Goal: Task Accomplishment & Management: Manage account settings

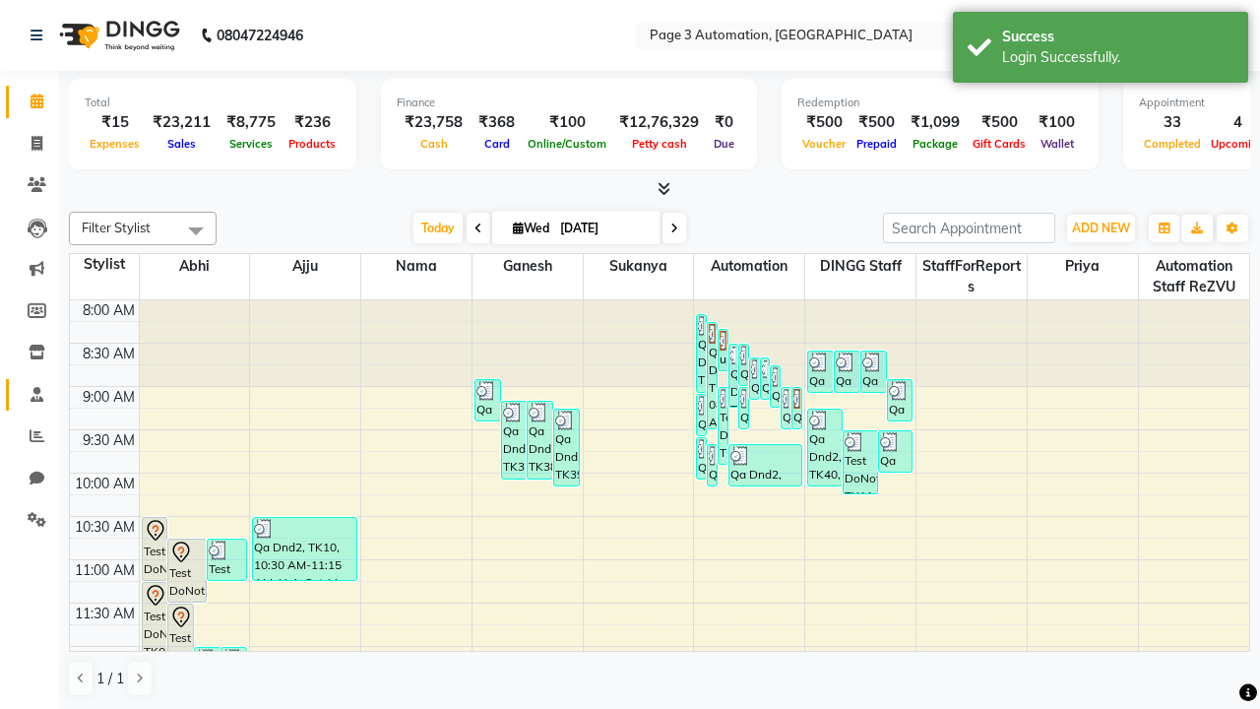
click at [30, 394] on span at bounding box center [37, 395] width 34 height 23
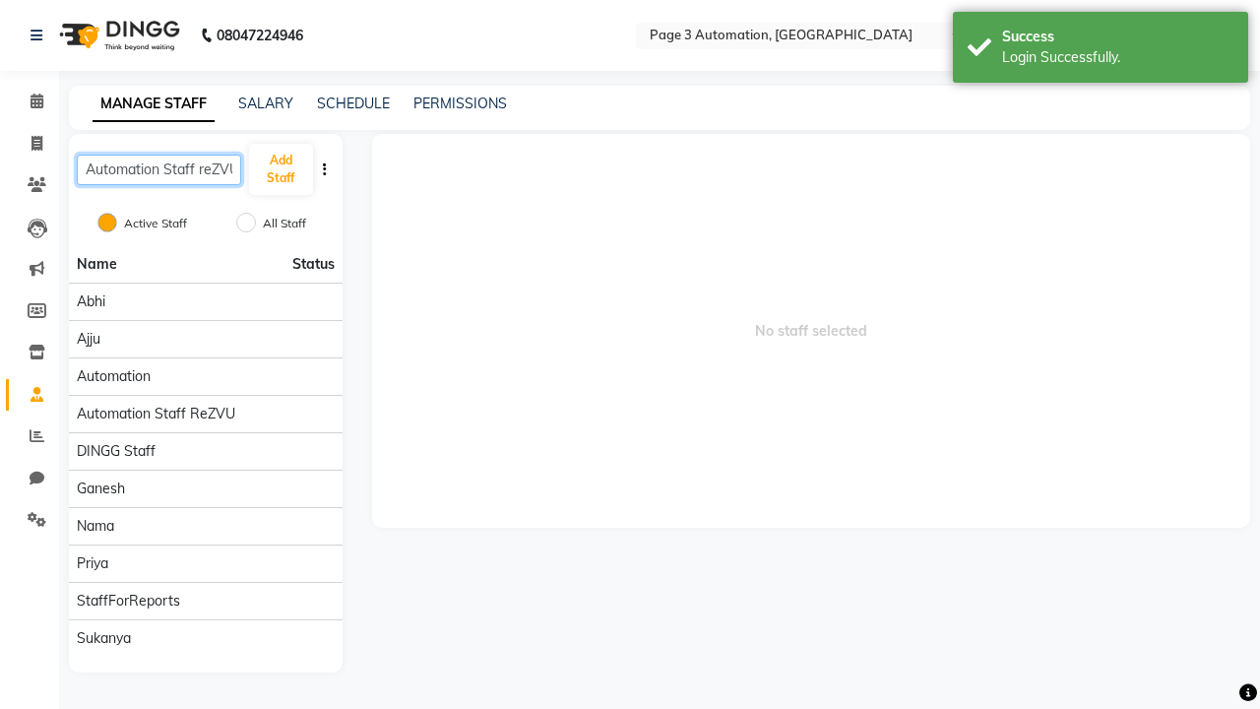
scroll to position [0, 7]
type input "Automation Staff reZVU"
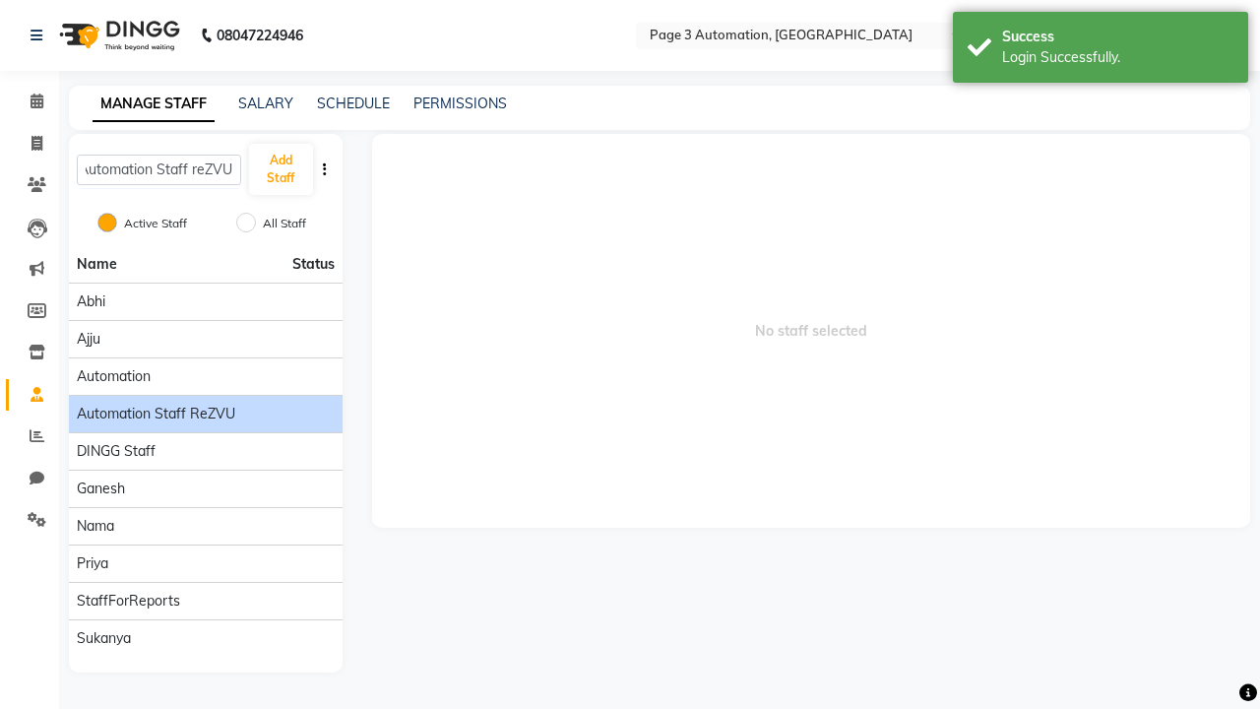
click at [205, 404] on span "Automation Staff reZVU" at bounding box center [156, 414] width 158 height 21
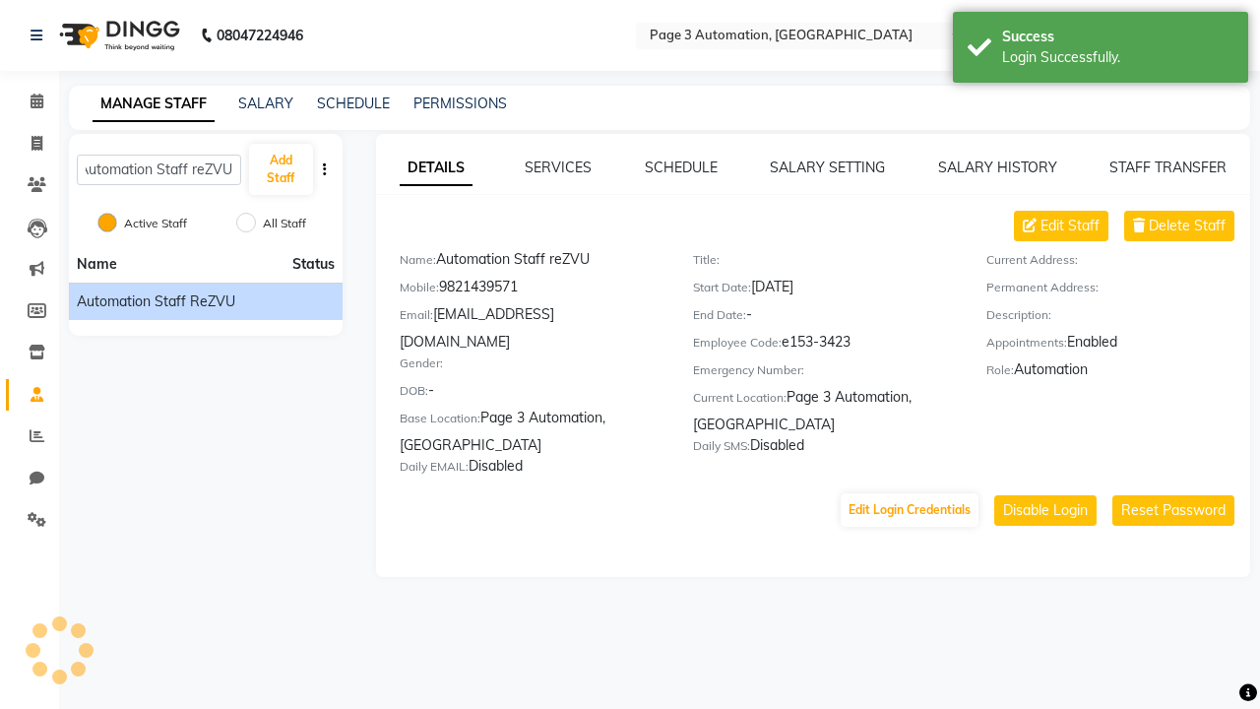
scroll to position [0, 0]
click at [435, 167] on link "DETAILS" at bounding box center [436, 168] width 73 height 35
click at [1187, 225] on span "Delete Staff" at bounding box center [1187, 226] width 77 height 21
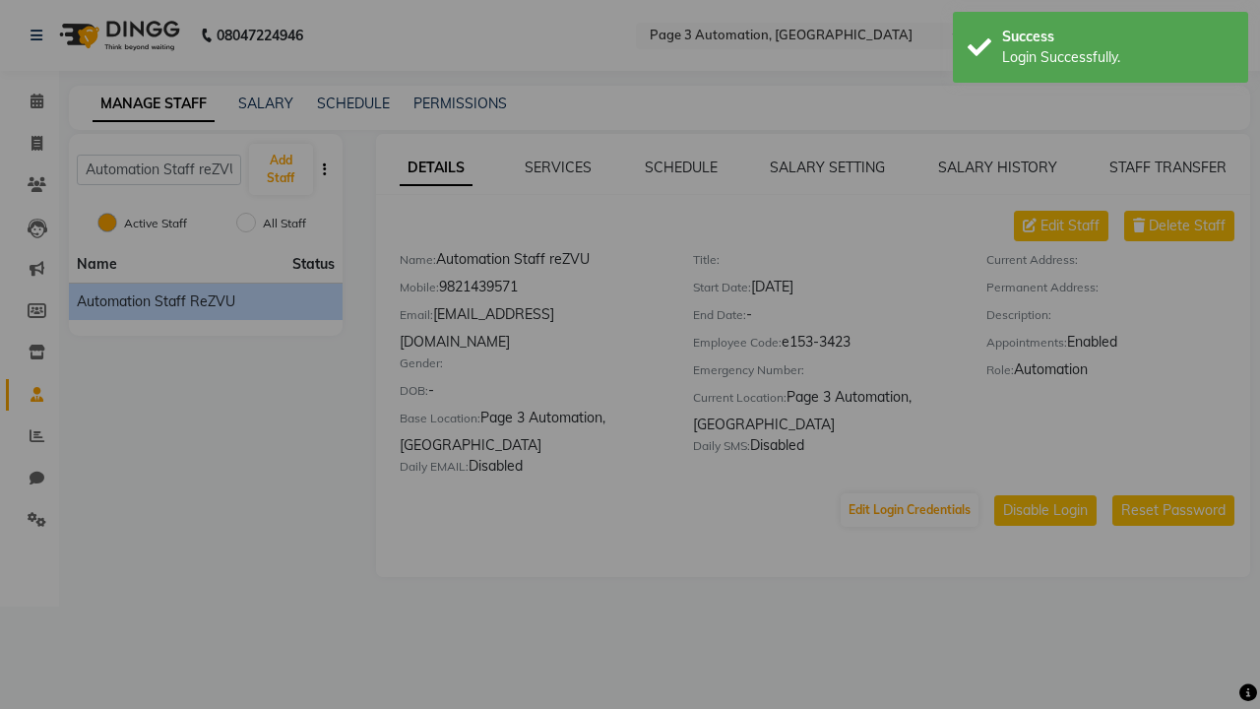
click at [587, 453] on button "Yes, delete it!" at bounding box center [569, 474] width 132 height 43
